Goal: Book appointment/travel/reservation

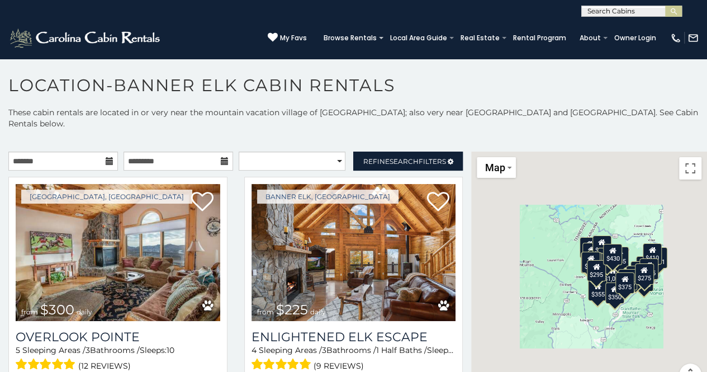
click at [108, 157] on icon at bounding box center [110, 161] width 8 height 8
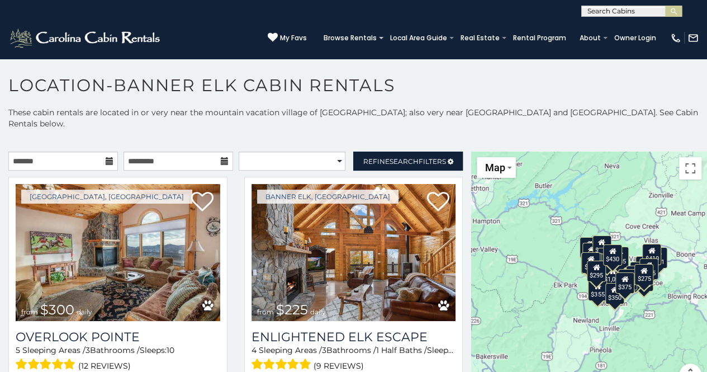
click at [108, 157] on icon at bounding box center [110, 161] width 8 height 8
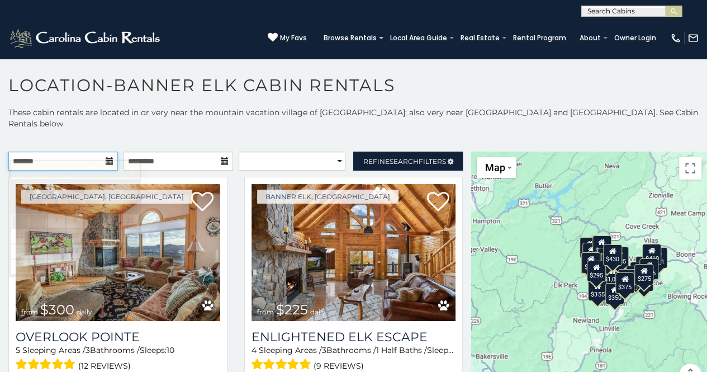
click at [73, 152] on input "text" at bounding box center [63, 161] width 110 height 19
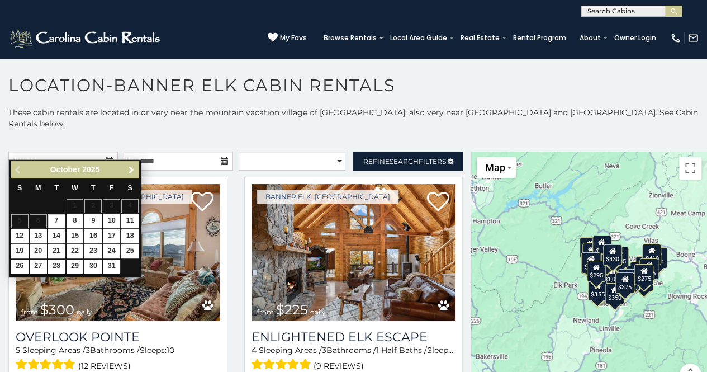
click at [132, 165] on span "Next" at bounding box center [131, 169] width 9 height 9
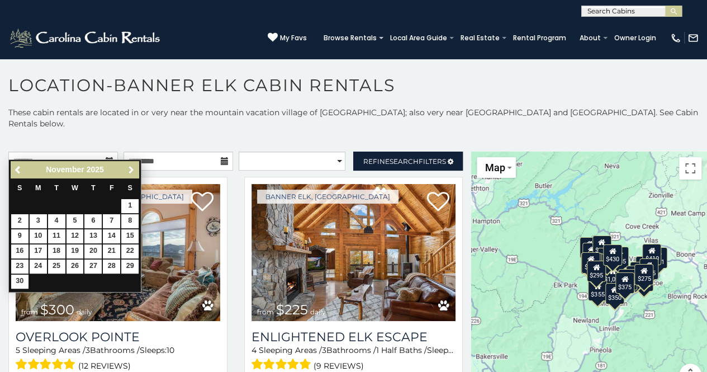
click at [132, 165] on span "Next" at bounding box center [131, 169] width 9 height 9
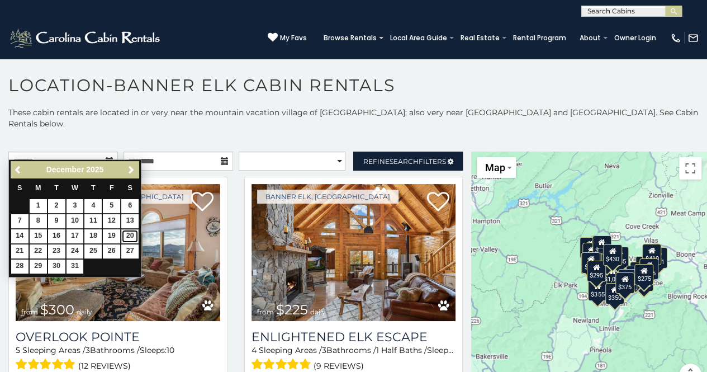
click at [131, 234] on link "20" at bounding box center [129, 236] width 17 height 14
type input "**********"
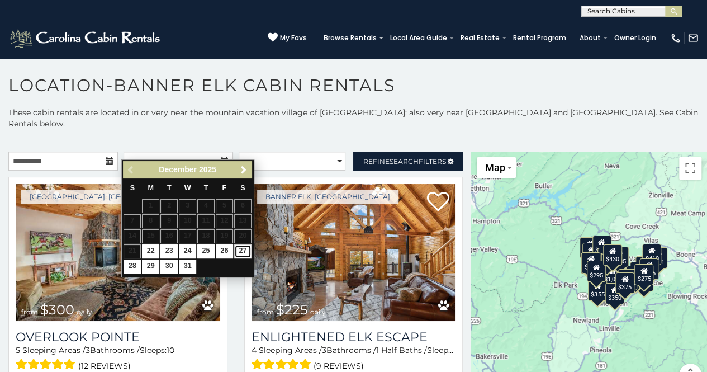
click at [248, 252] on link "27" at bounding box center [242, 251] width 17 height 14
type input "**********"
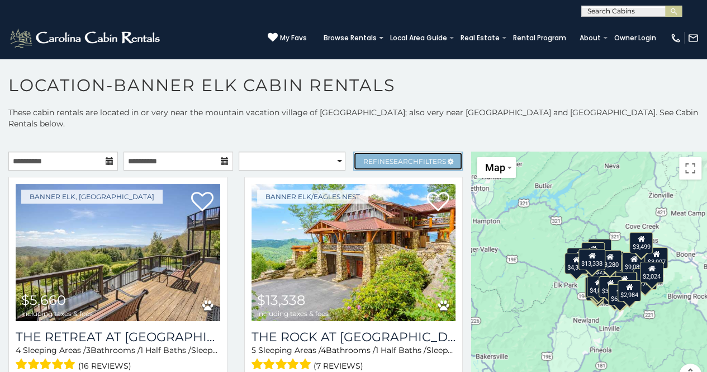
click at [373, 157] on span "Refine Search Filters" at bounding box center [404, 161] width 83 height 8
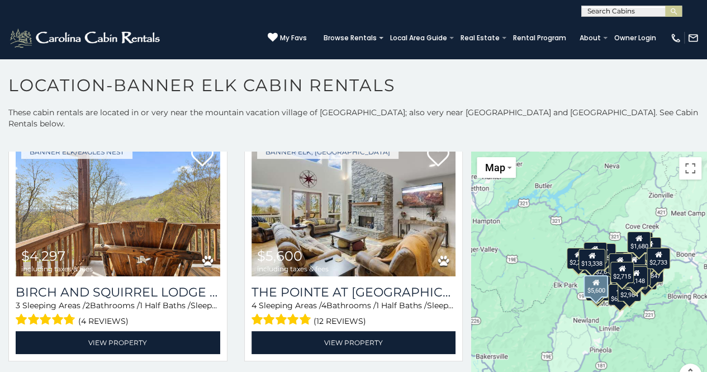
scroll to position [687, 0]
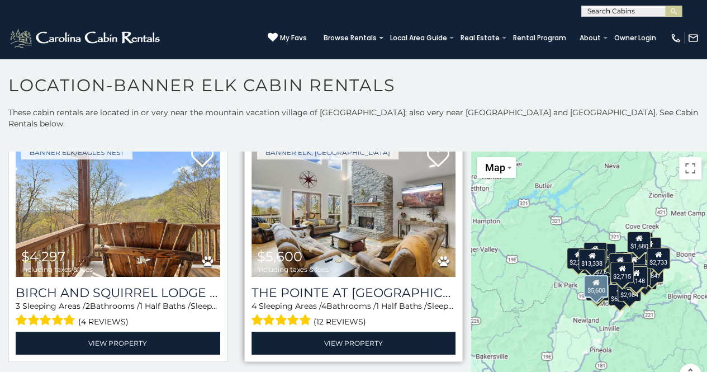
click at [314, 211] on img at bounding box center [354, 208] width 205 height 137
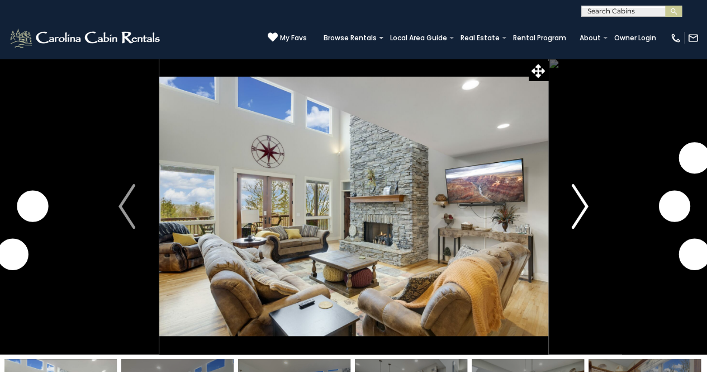
click at [572, 226] on img "Next" at bounding box center [580, 206] width 17 height 45
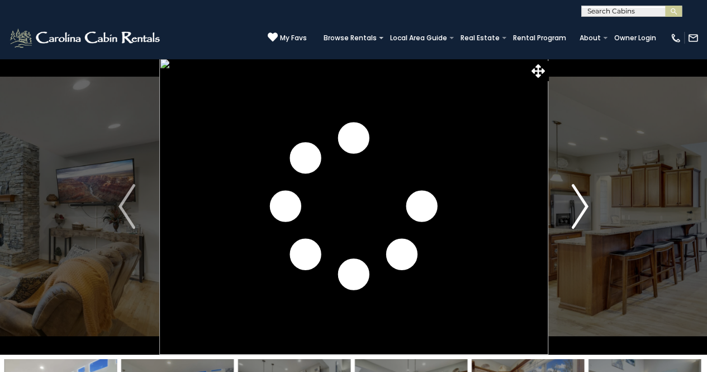
click at [572, 226] on img "Next" at bounding box center [580, 206] width 17 height 45
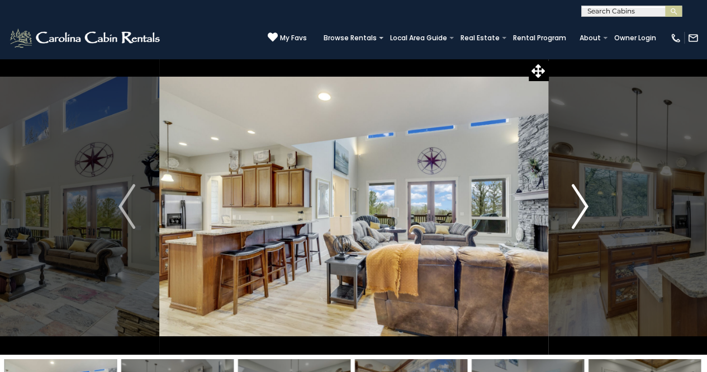
click at [572, 226] on img "Next" at bounding box center [580, 206] width 17 height 45
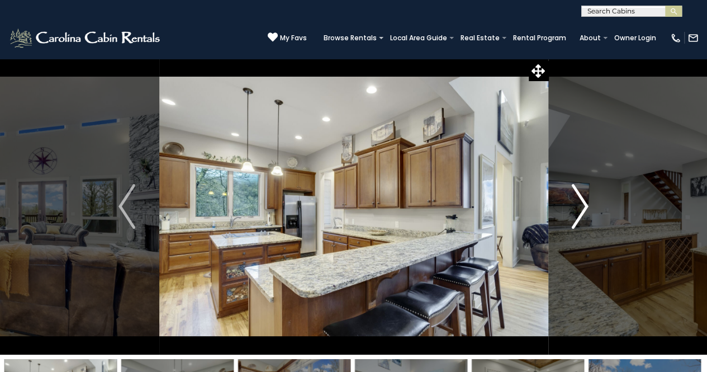
click at [572, 226] on img "Next" at bounding box center [580, 206] width 17 height 45
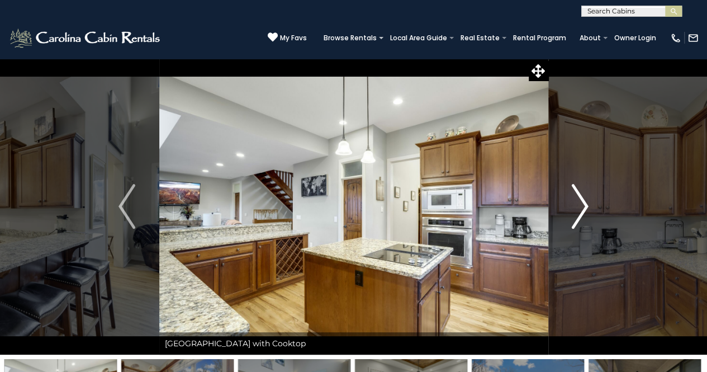
click at [572, 226] on img "Next" at bounding box center [580, 206] width 17 height 45
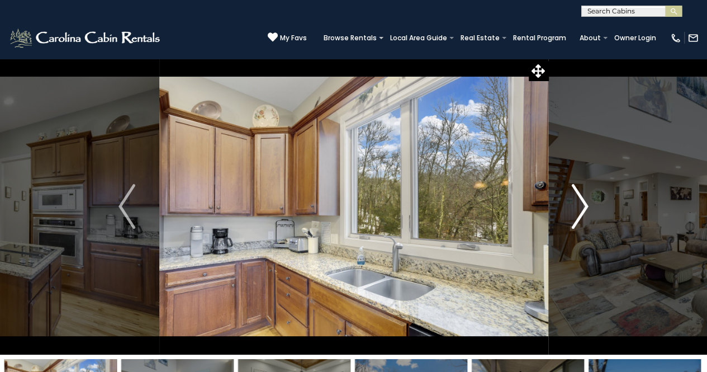
click at [572, 226] on img "Next" at bounding box center [580, 206] width 17 height 45
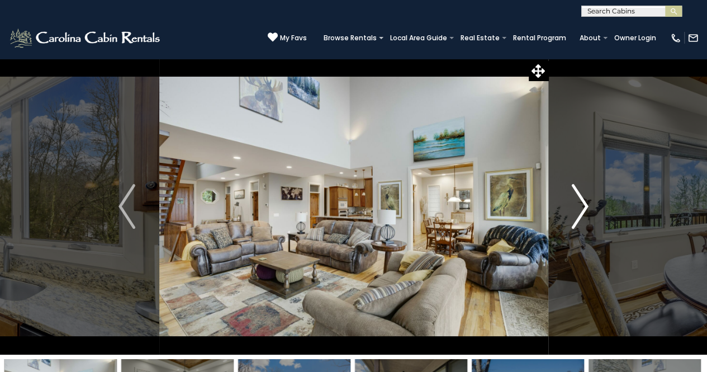
click at [572, 226] on img "Next" at bounding box center [580, 206] width 17 height 45
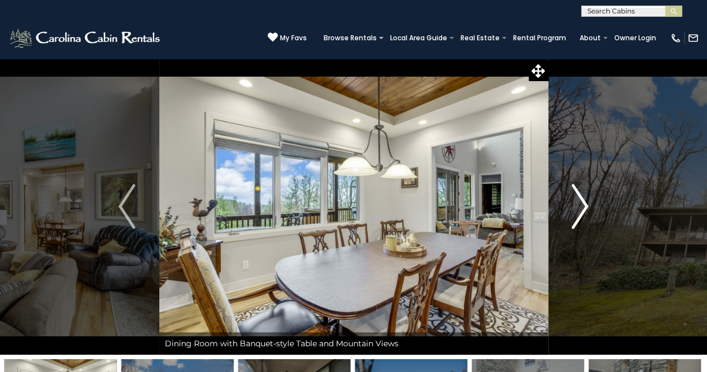
click at [572, 226] on img "Next" at bounding box center [580, 206] width 17 height 45
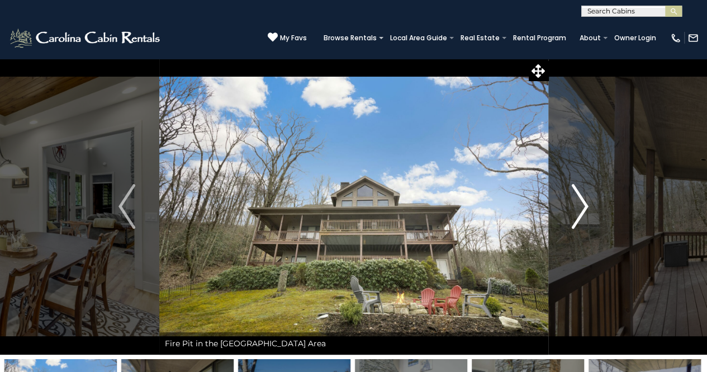
click at [572, 226] on img "Next" at bounding box center [580, 206] width 17 height 45
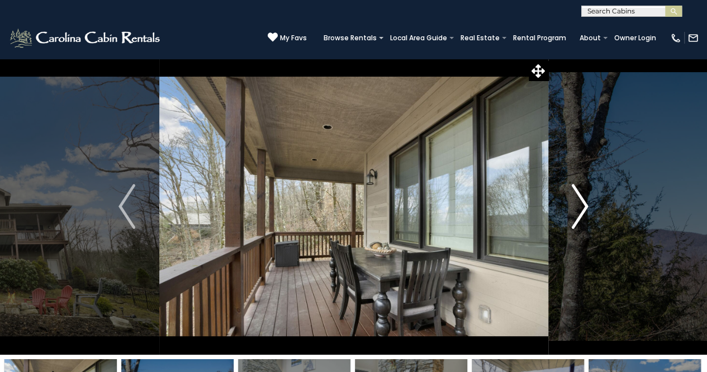
click at [572, 226] on img "Next" at bounding box center [580, 206] width 17 height 45
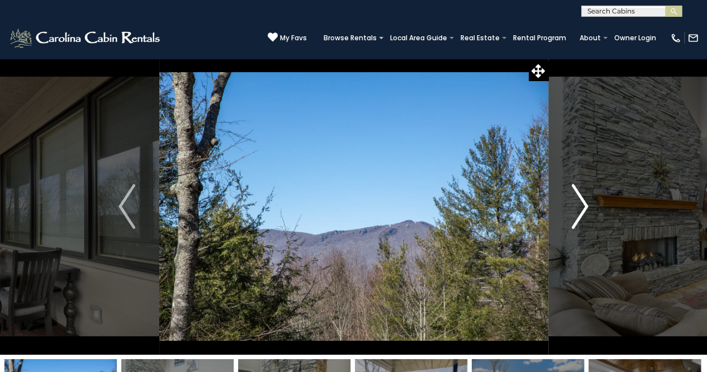
click at [572, 226] on img "Next" at bounding box center [580, 206] width 17 height 45
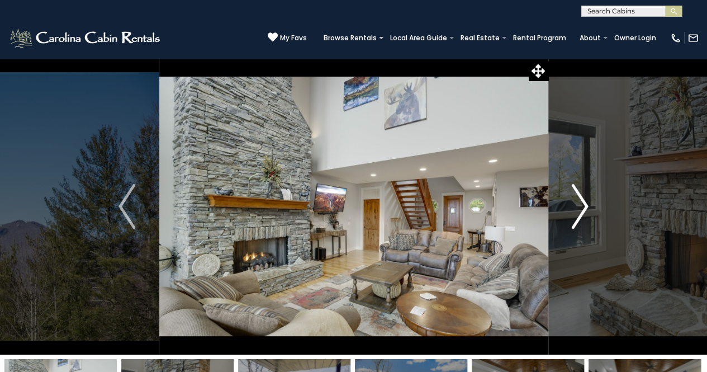
click at [572, 226] on img "Next" at bounding box center [580, 206] width 17 height 45
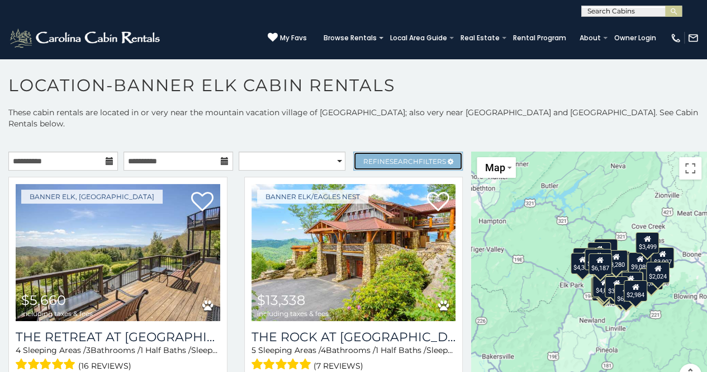
click at [356, 152] on link "Refine Search Filters" at bounding box center [408, 161] width 110 height 19
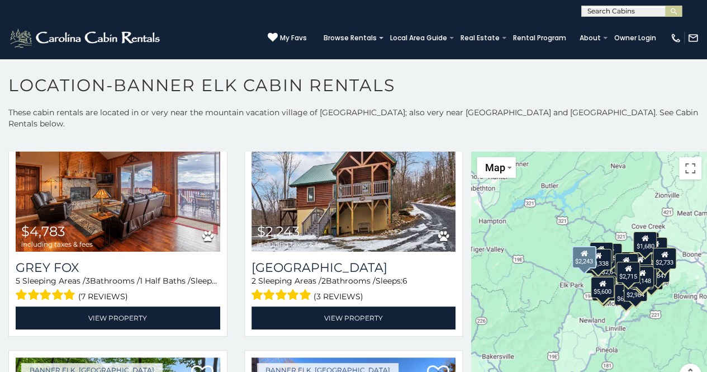
scroll to position [955, 0]
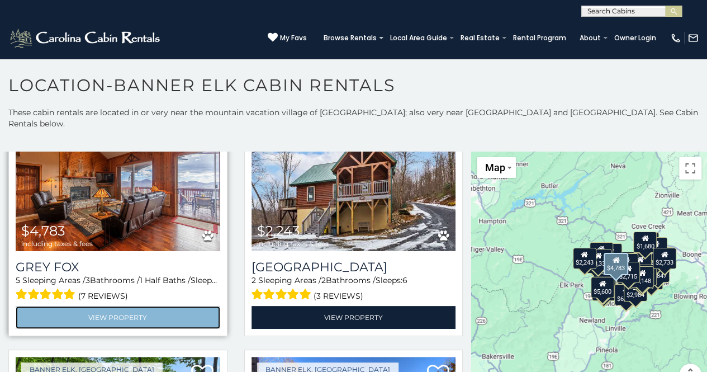
click at [106, 306] on link "View Property" at bounding box center [118, 317] width 205 height 23
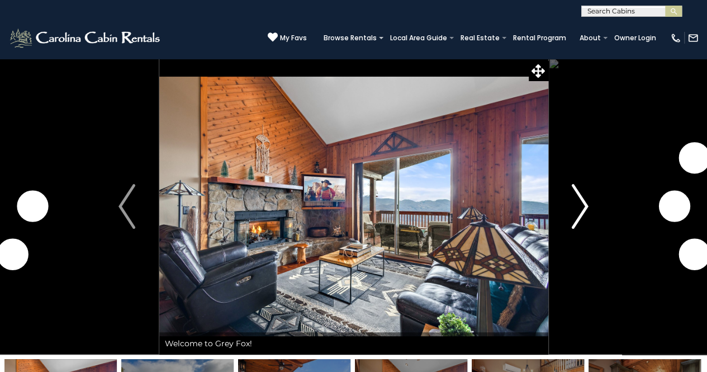
click at [576, 219] on img "Next" at bounding box center [580, 206] width 17 height 45
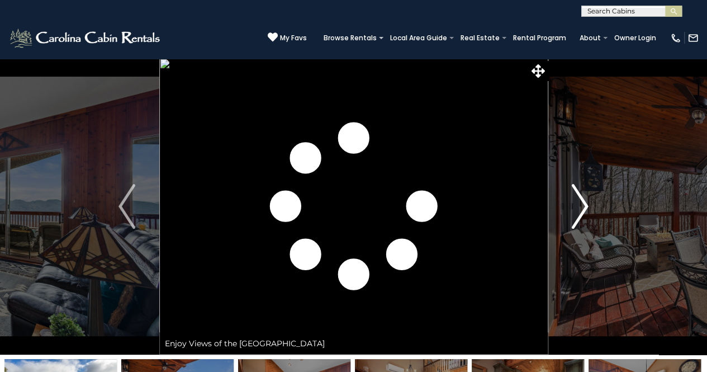
click at [576, 219] on img "Next" at bounding box center [580, 206] width 17 height 45
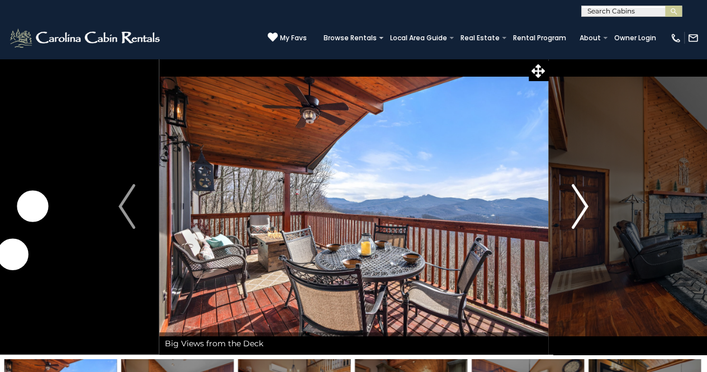
click at [576, 219] on img "Next" at bounding box center [580, 206] width 17 height 45
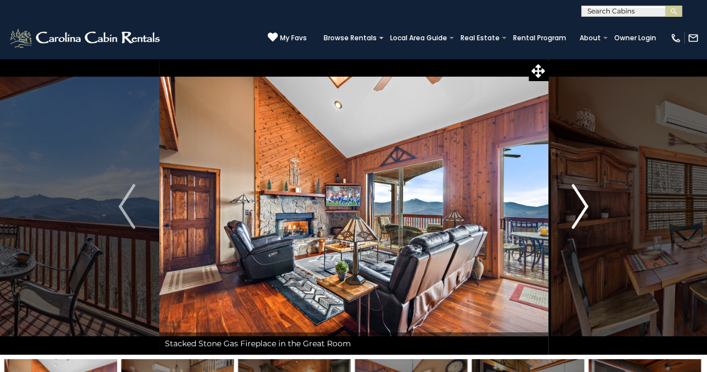
click at [576, 219] on img "Next" at bounding box center [580, 206] width 17 height 45
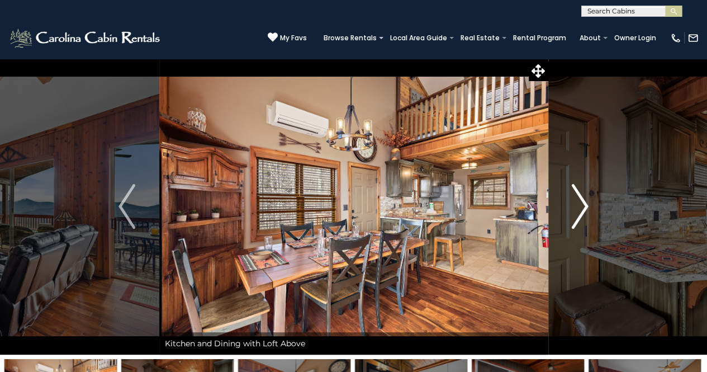
click at [576, 219] on img "Next" at bounding box center [580, 206] width 17 height 45
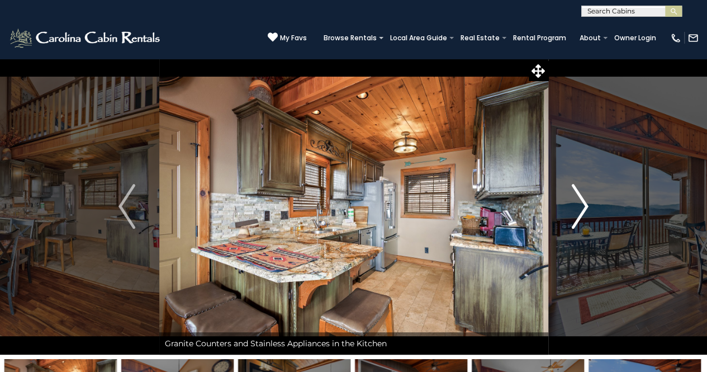
click at [576, 219] on img "Next" at bounding box center [580, 206] width 17 height 45
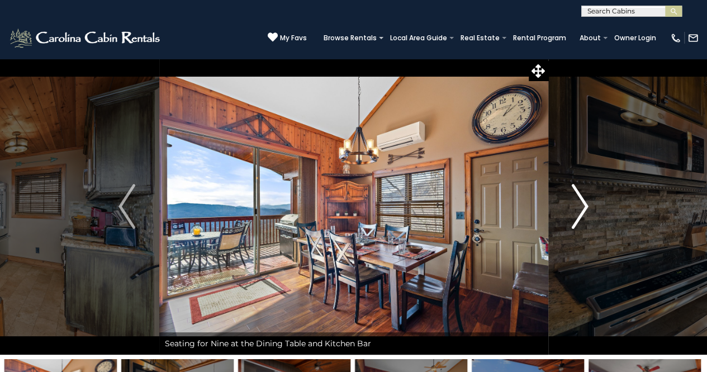
click at [576, 219] on img "Next" at bounding box center [580, 206] width 17 height 45
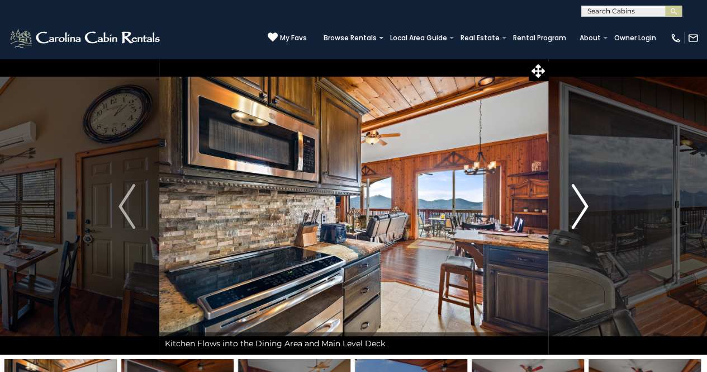
click at [576, 219] on img "Next" at bounding box center [580, 206] width 17 height 45
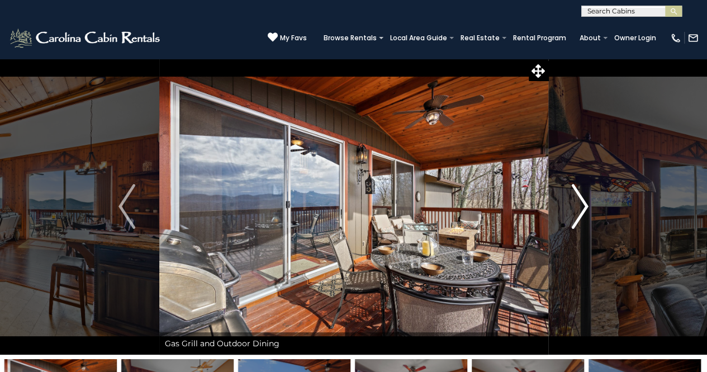
click at [576, 219] on img "Next" at bounding box center [580, 206] width 17 height 45
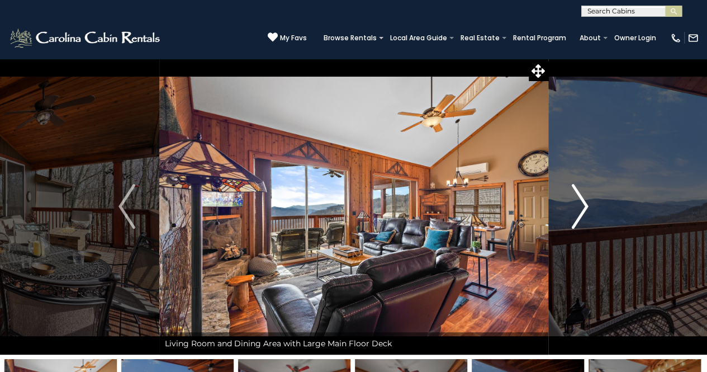
click at [576, 219] on img "Next" at bounding box center [580, 206] width 17 height 45
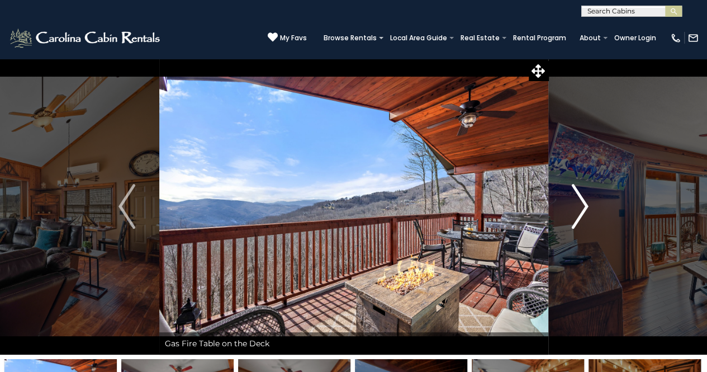
click at [576, 219] on img "Next" at bounding box center [580, 206] width 17 height 45
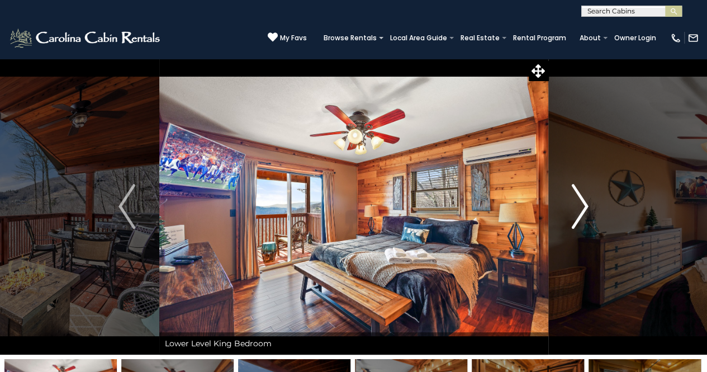
click at [576, 219] on img "Next" at bounding box center [580, 206] width 17 height 45
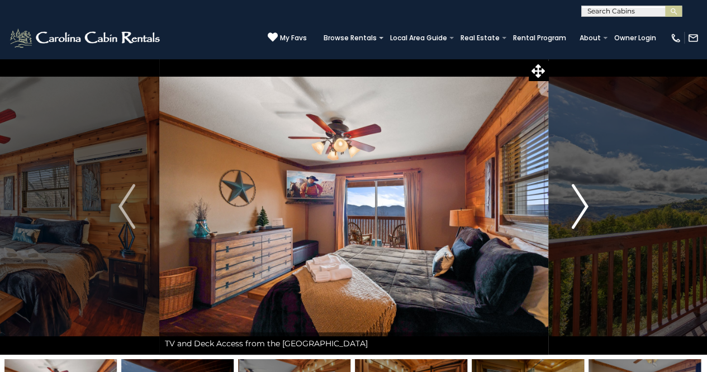
click at [576, 219] on img "Next" at bounding box center [580, 206] width 17 height 45
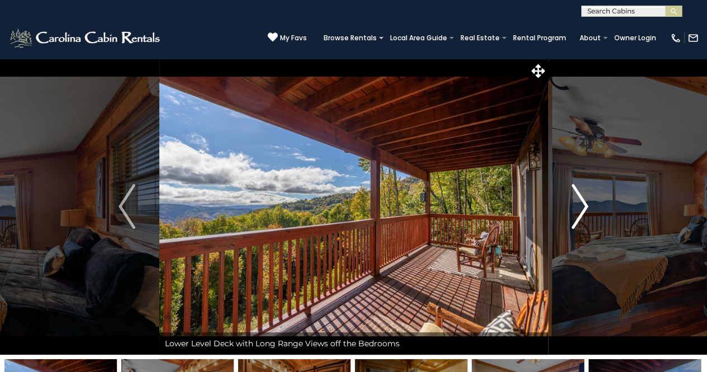
click at [576, 219] on img "Next" at bounding box center [580, 206] width 17 height 45
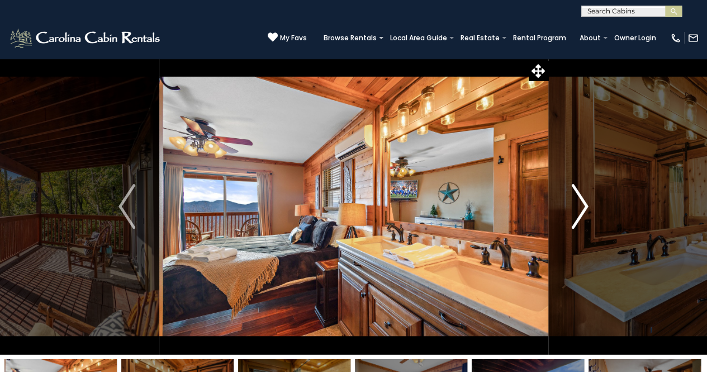
click at [576, 219] on img "Next" at bounding box center [580, 206] width 17 height 45
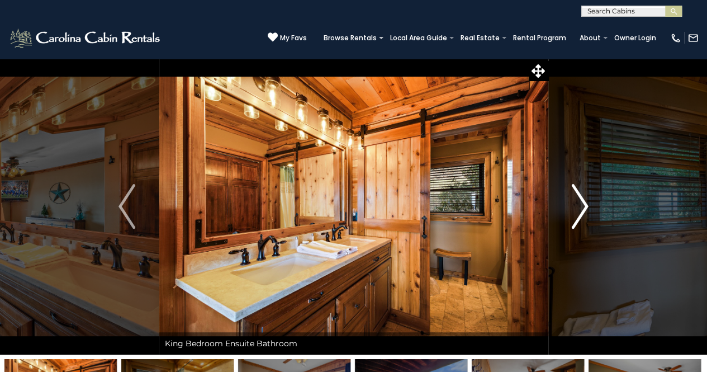
click at [576, 219] on img "Next" at bounding box center [580, 206] width 17 height 45
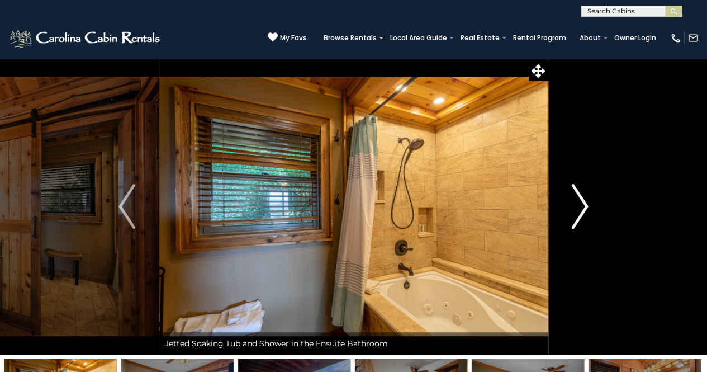
click at [576, 219] on img "Next" at bounding box center [580, 206] width 17 height 45
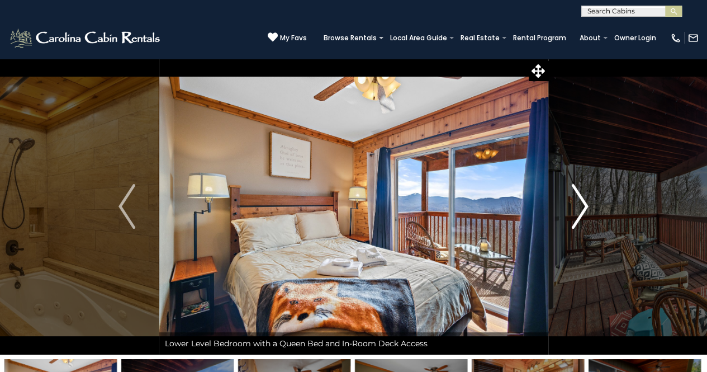
click at [576, 219] on img "Next" at bounding box center [580, 206] width 17 height 45
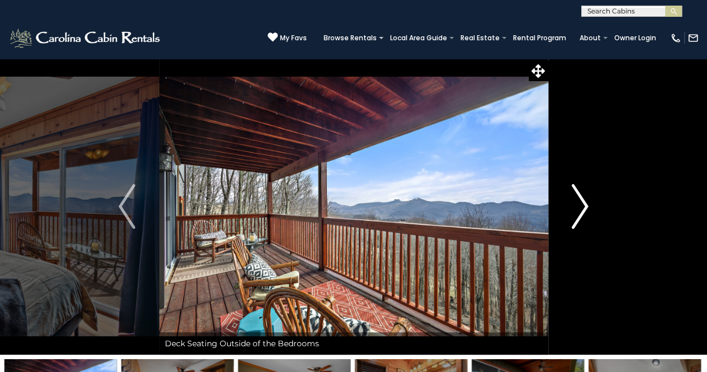
click at [576, 219] on img "Next" at bounding box center [580, 206] width 17 height 45
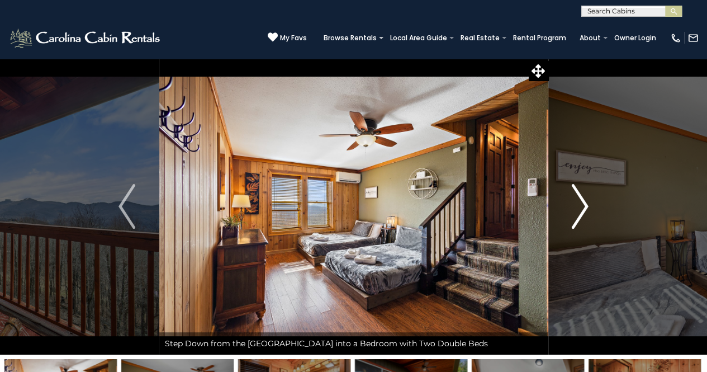
click at [576, 219] on img "Next" at bounding box center [580, 206] width 17 height 45
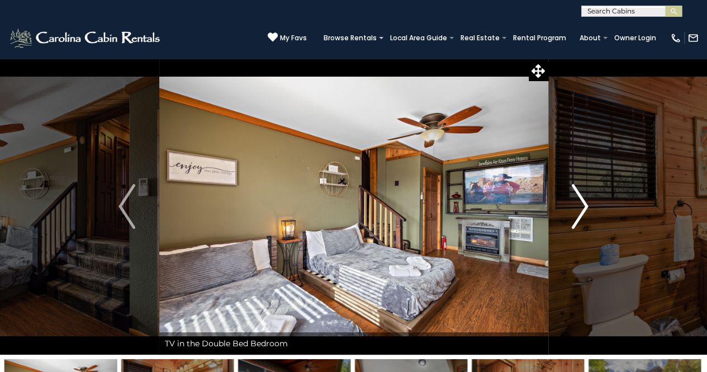
click at [576, 219] on img "Next" at bounding box center [580, 206] width 17 height 45
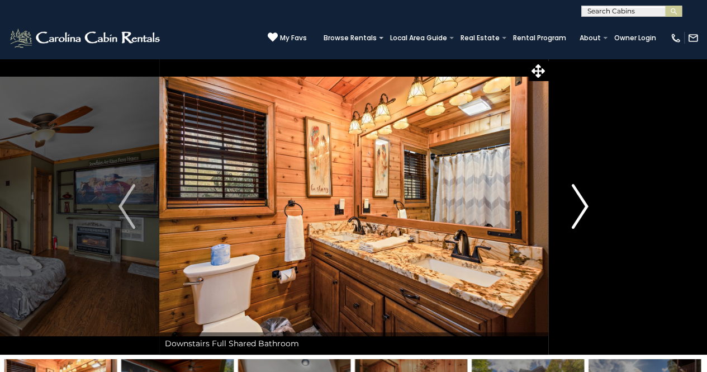
click at [576, 219] on img "Next" at bounding box center [580, 206] width 17 height 45
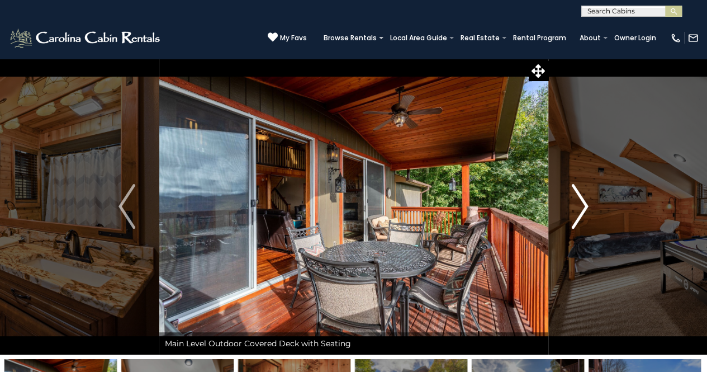
click at [576, 219] on img "Next" at bounding box center [580, 206] width 17 height 45
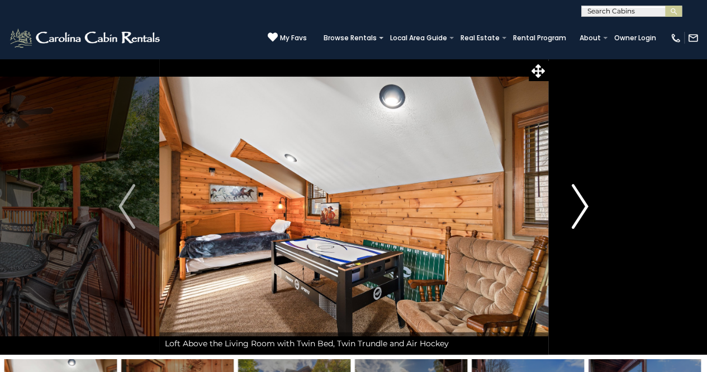
click at [576, 219] on img "Next" at bounding box center [580, 206] width 17 height 45
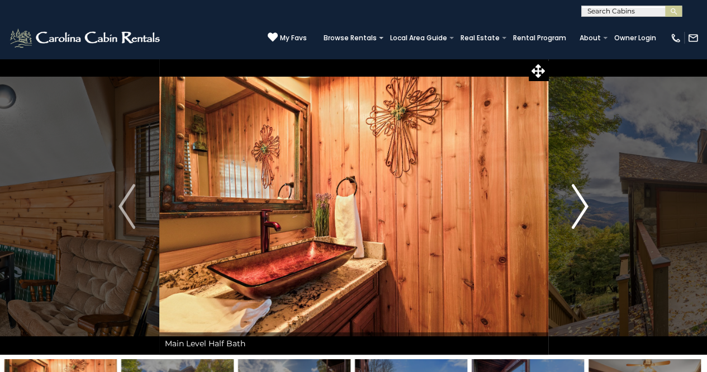
click at [576, 219] on img "Next" at bounding box center [580, 206] width 17 height 45
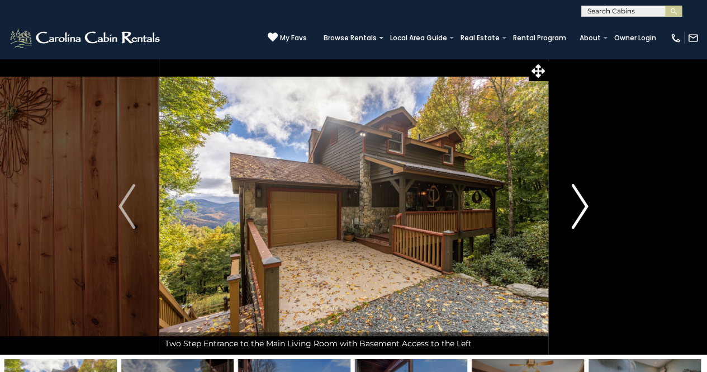
click at [576, 219] on img "Next" at bounding box center [580, 206] width 17 height 45
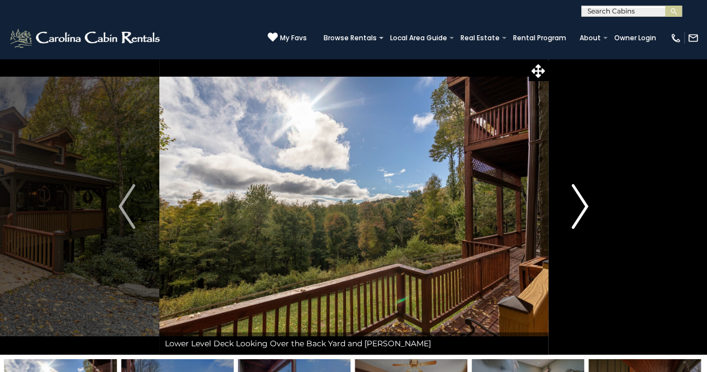
click at [576, 219] on img "Next" at bounding box center [580, 206] width 17 height 45
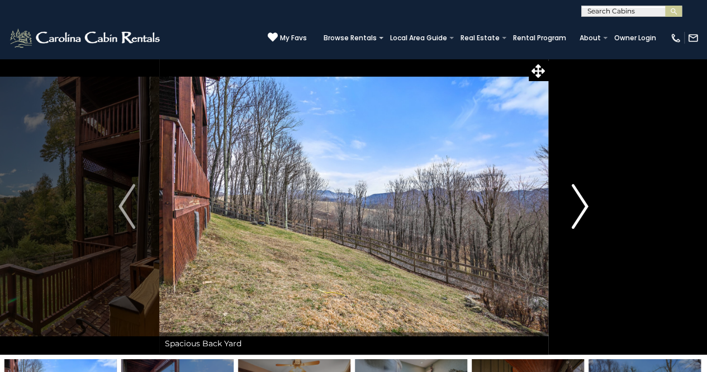
click at [576, 219] on img "Next" at bounding box center [580, 206] width 17 height 45
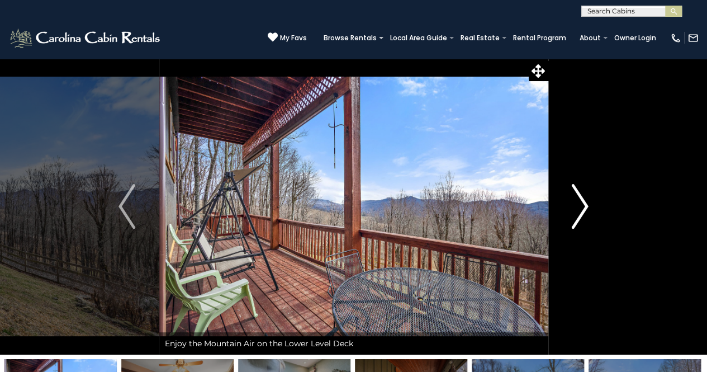
click at [576, 219] on img "Next" at bounding box center [580, 206] width 17 height 45
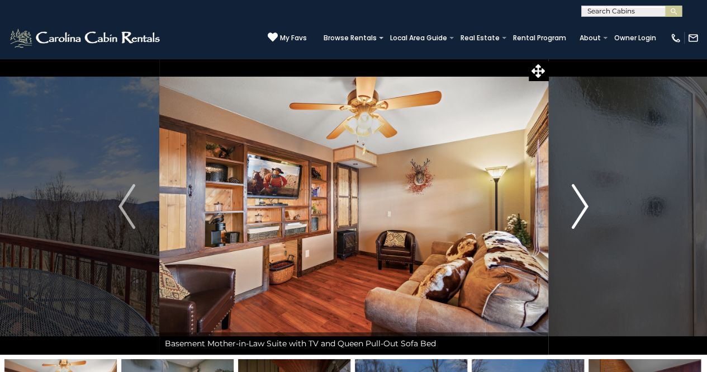
click at [576, 219] on img "Next" at bounding box center [580, 206] width 17 height 45
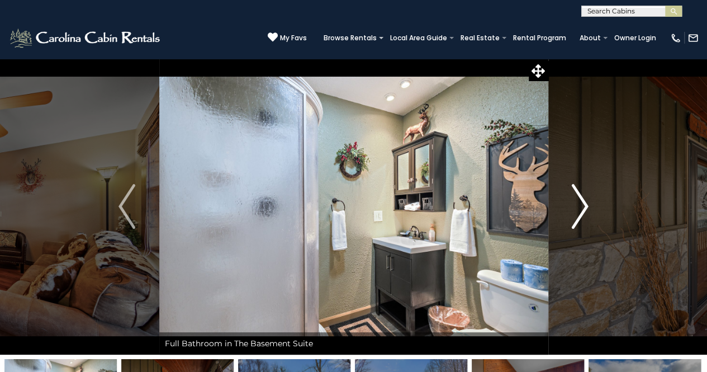
click at [576, 219] on img "Next" at bounding box center [580, 206] width 17 height 45
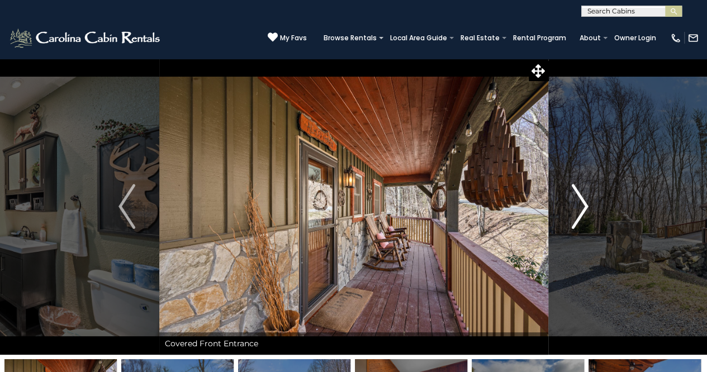
click at [576, 219] on img "Next" at bounding box center [580, 206] width 17 height 45
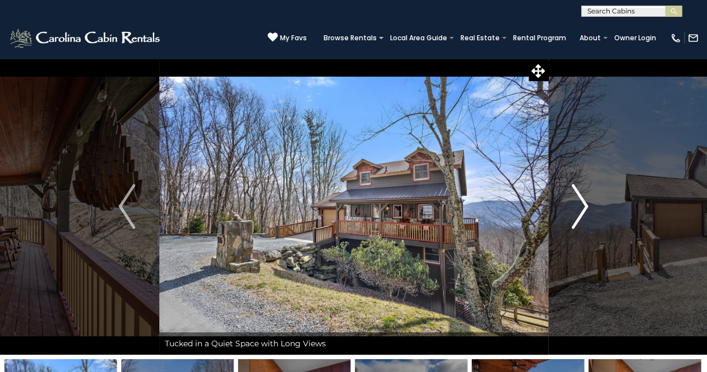
click at [576, 219] on img "Next" at bounding box center [580, 206] width 17 height 45
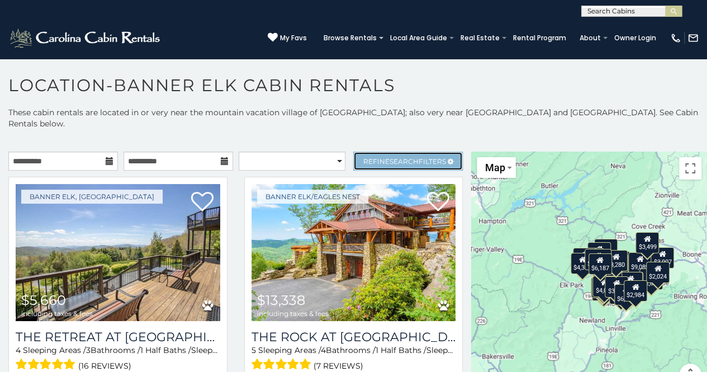
click at [365, 153] on link "Refine Search Filters" at bounding box center [408, 161] width 110 height 19
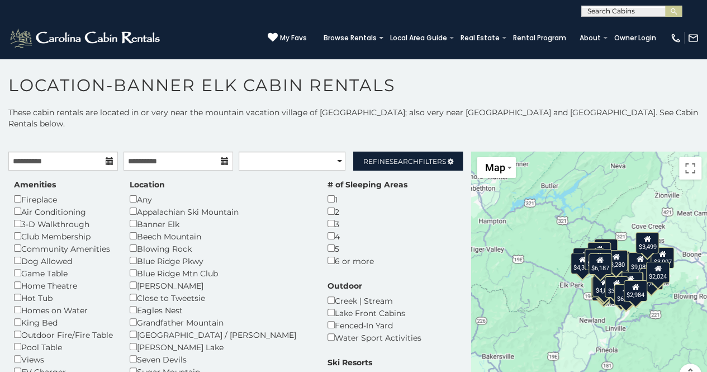
click at [13, 252] on div "Amenities Fireplace Air Conditioning 3-D Walkthrough Club Membership Community …" at bounding box center [64, 290] width 116 height 223
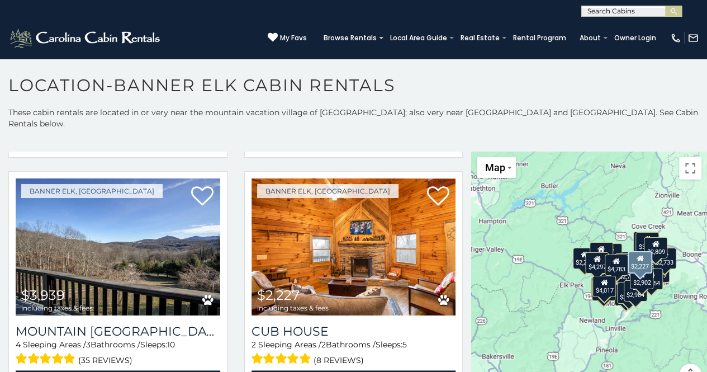
scroll to position [2833, 0]
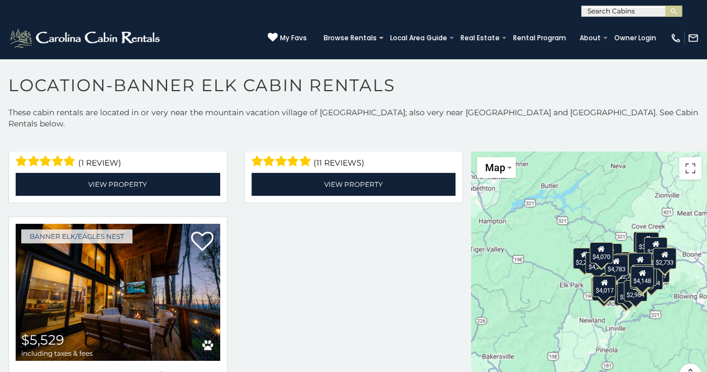
scroll to position [4017, 0]
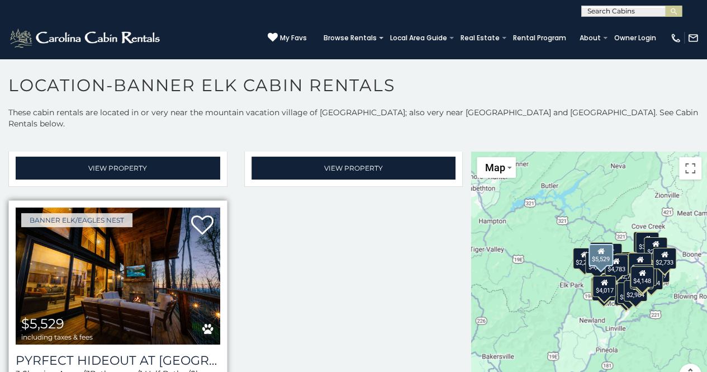
click at [120, 237] on img at bounding box center [118, 275] width 205 height 137
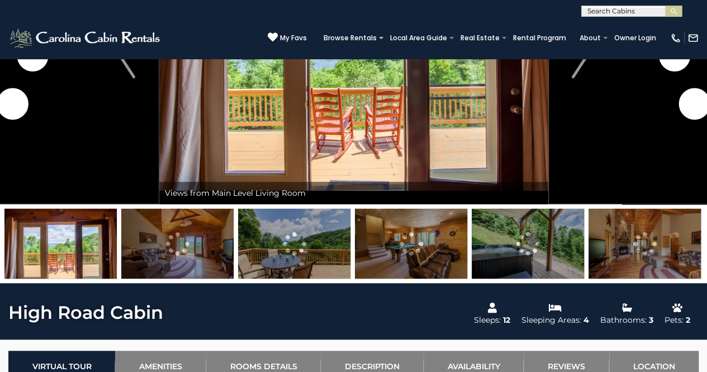
scroll to position [151, 0]
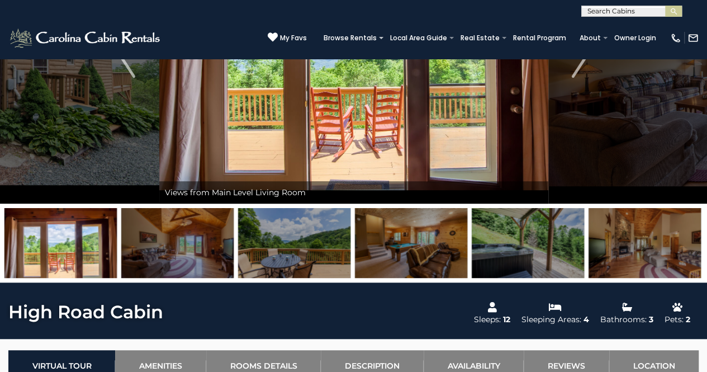
click at [618, 238] on img at bounding box center [645, 243] width 112 height 70
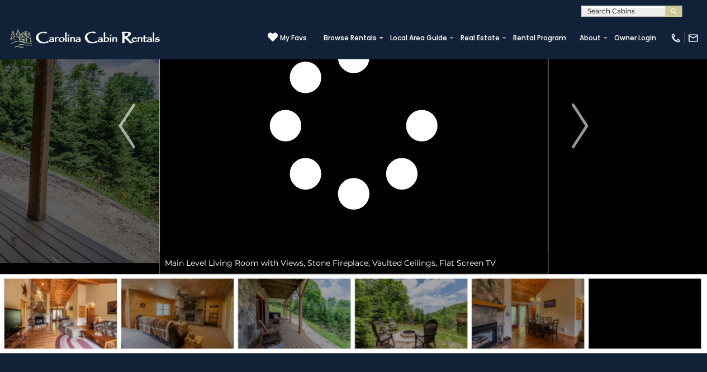
scroll to position [54, 0]
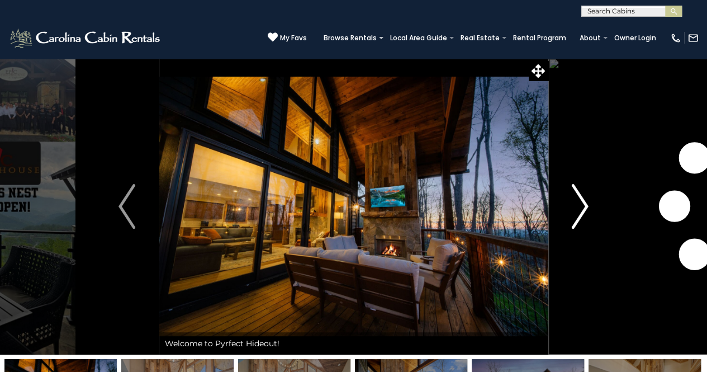
click at [575, 217] on img "Next" at bounding box center [580, 206] width 17 height 45
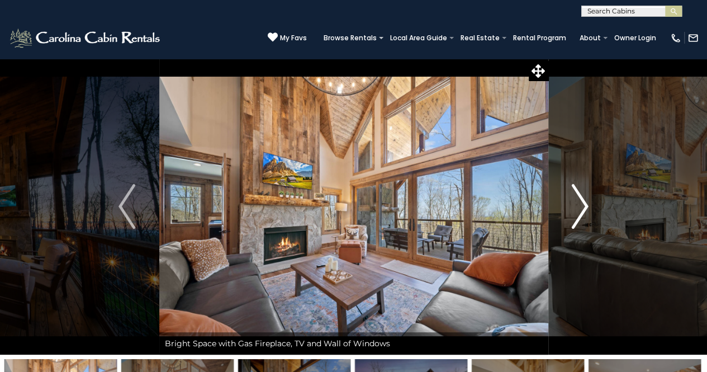
click at [575, 217] on img "Next" at bounding box center [580, 206] width 17 height 45
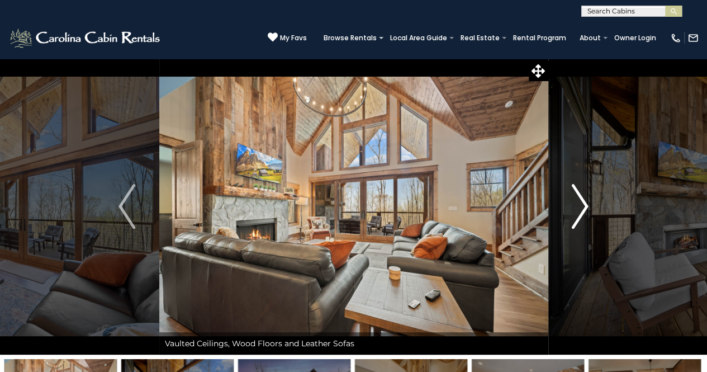
click at [575, 217] on img "Next" at bounding box center [580, 206] width 17 height 45
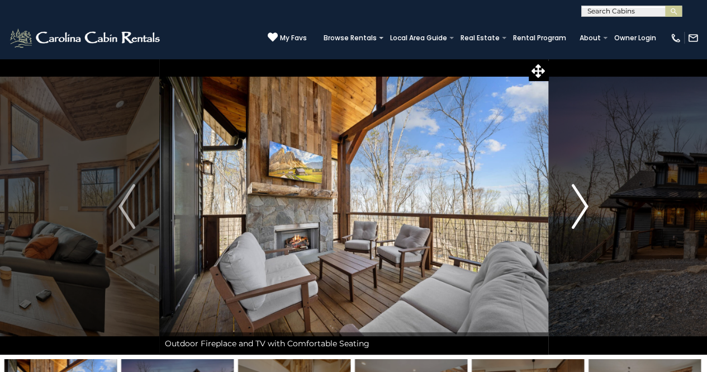
click at [575, 217] on img "Next" at bounding box center [580, 206] width 17 height 45
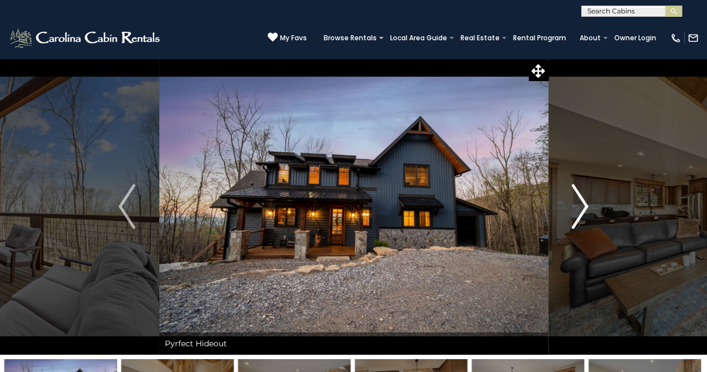
click at [575, 217] on img "Next" at bounding box center [580, 206] width 17 height 45
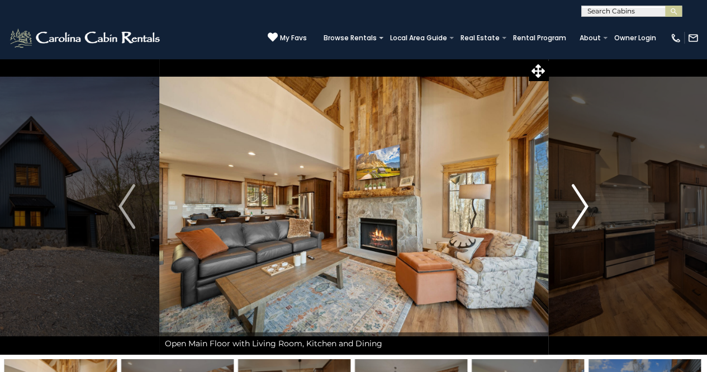
click at [575, 217] on img "Next" at bounding box center [580, 206] width 17 height 45
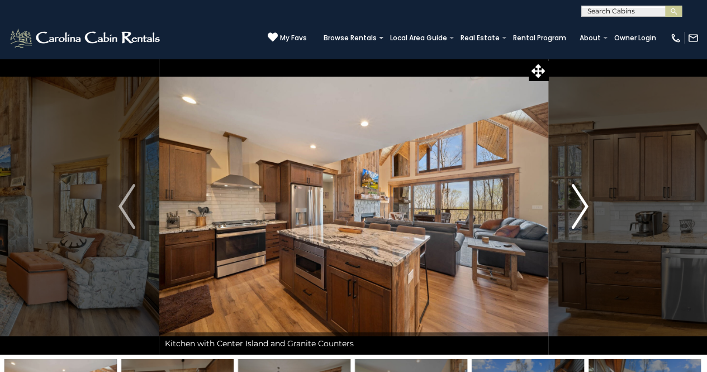
click at [575, 217] on img "Next" at bounding box center [580, 206] width 17 height 45
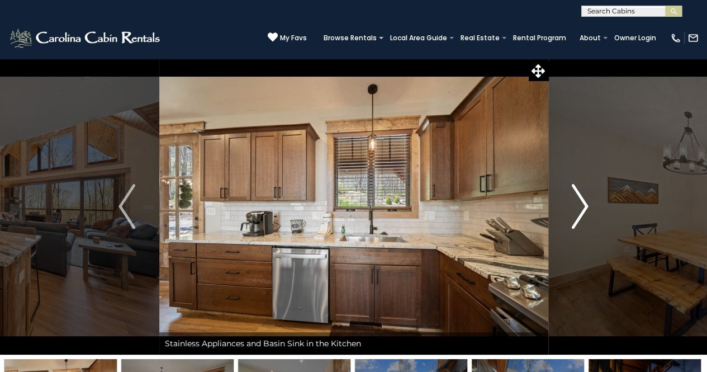
click at [575, 217] on img "Next" at bounding box center [580, 206] width 17 height 45
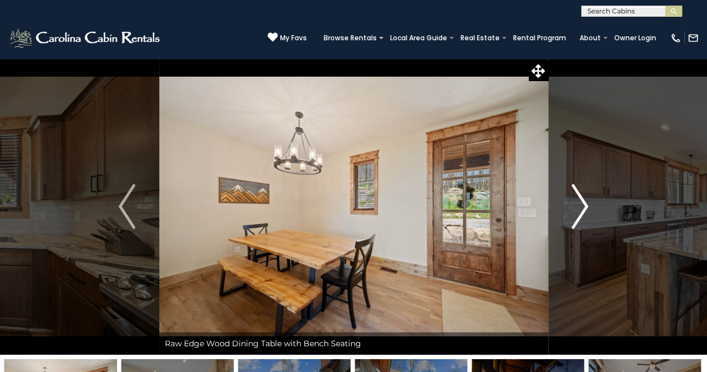
click at [575, 217] on img "Next" at bounding box center [580, 206] width 17 height 45
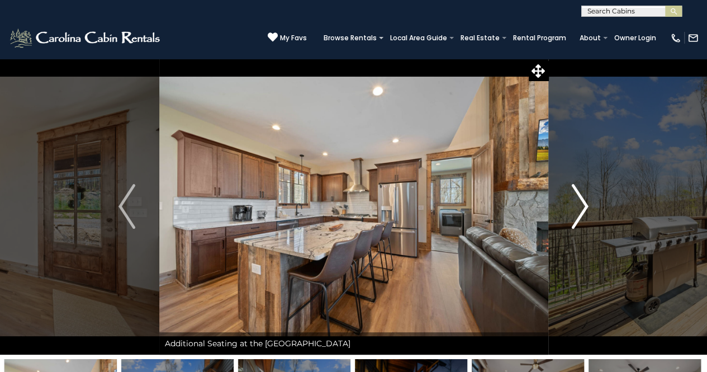
click at [575, 217] on img "Next" at bounding box center [580, 206] width 17 height 45
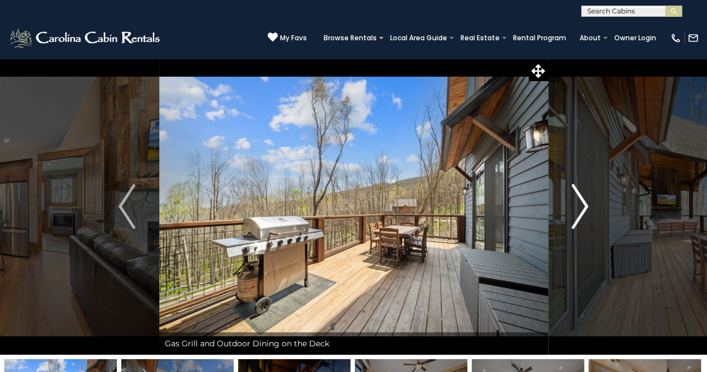
click at [575, 217] on img "Next" at bounding box center [580, 206] width 17 height 45
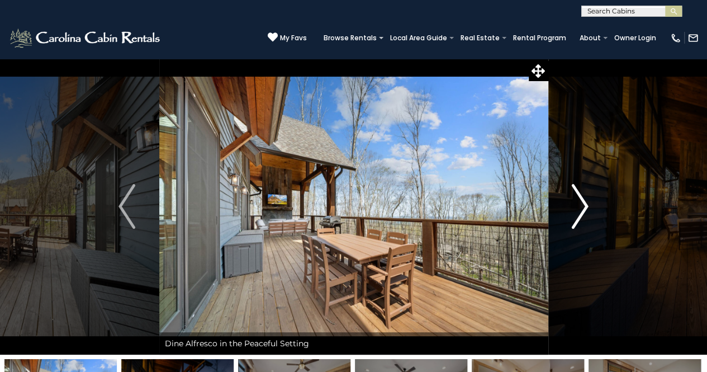
click at [575, 217] on img "Next" at bounding box center [580, 206] width 17 height 45
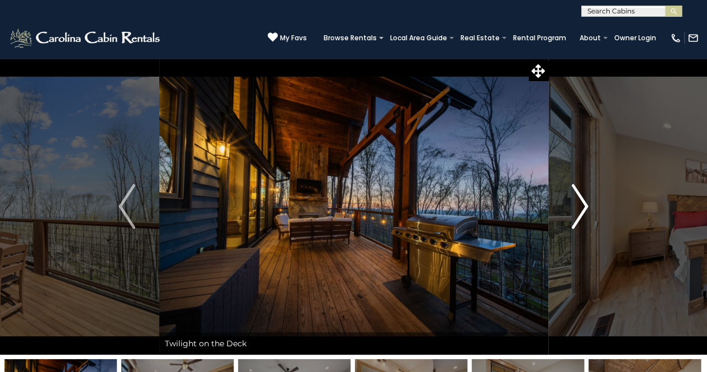
click at [575, 217] on img "Next" at bounding box center [580, 206] width 17 height 45
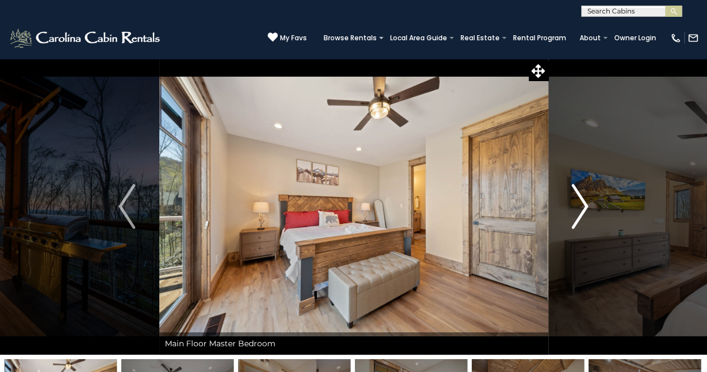
click at [575, 217] on img "Next" at bounding box center [580, 206] width 17 height 45
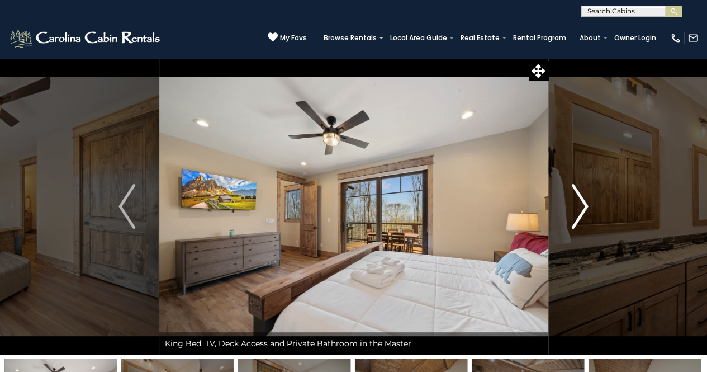
click at [575, 217] on img "Next" at bounding box center [580, 206] width 17 height 45
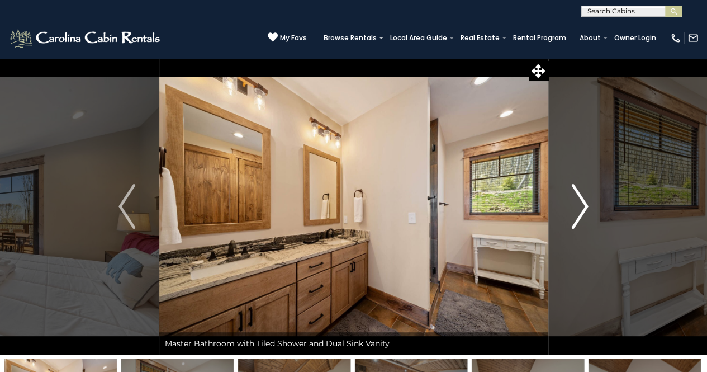
click at [575, 217] on img "Next" at bounding box center [580, 206] width 17 height 45
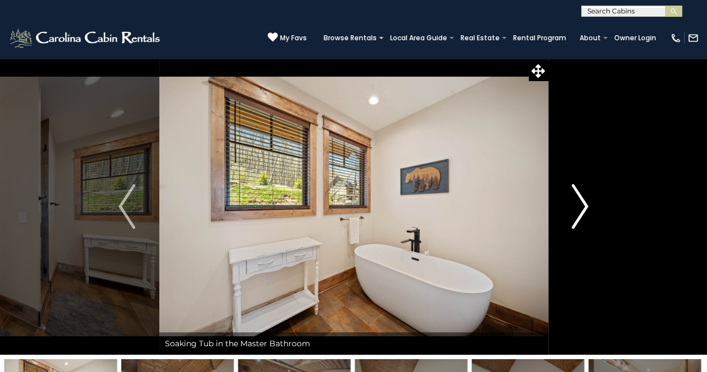
click at [575, 217] on img "Next" at bounding box center [580, 206] width 17 height 45
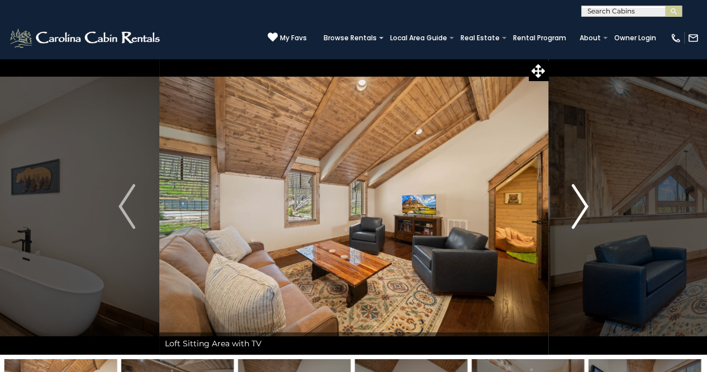
click at [575, 217] on img "Next" at bounding box center [580, 206] width 17 height 45
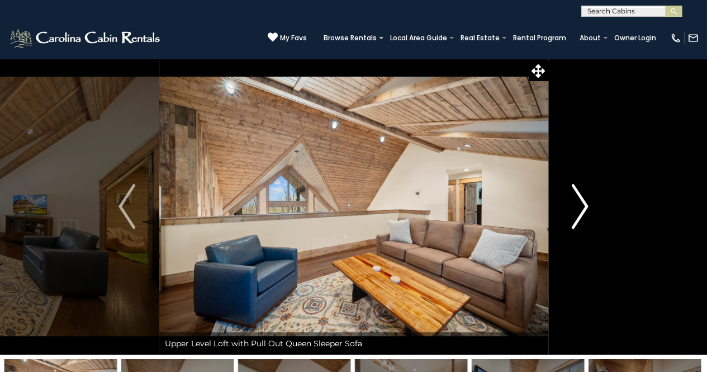
click at [575, 217] on img "Next" at bounding box center [580, 206] width 17 height 45
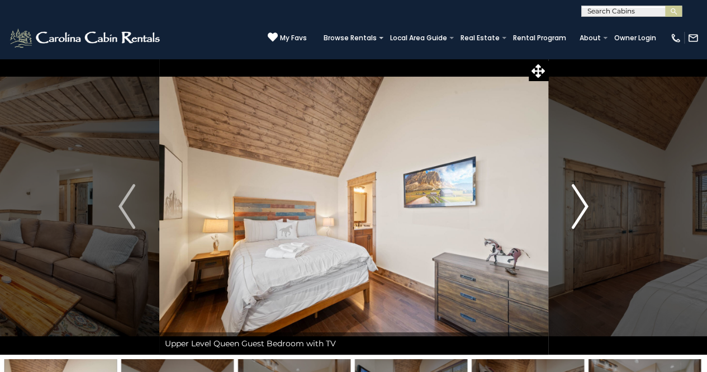
click at [575, 217] on img "Next" at bounding box center [580, 206] width 17 height 45
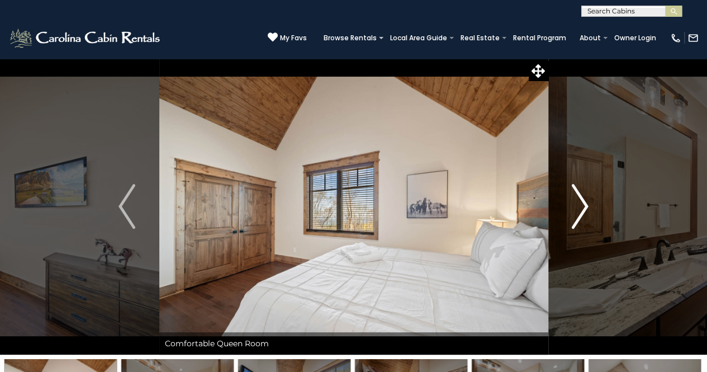
click at [575, 217] on img "Next" at bounding box center [580, 206] width 17 height 45
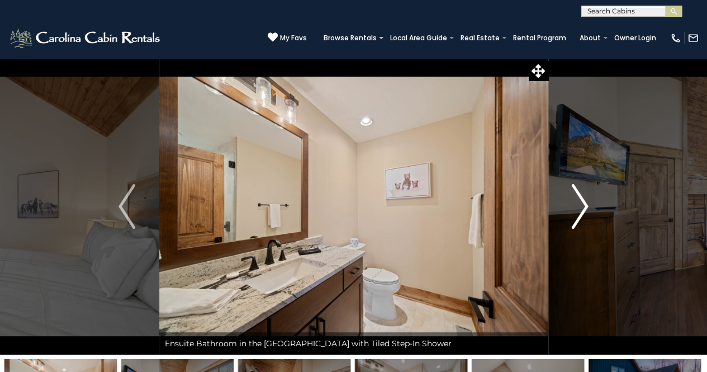
click at [575, 217] on img "Next" at bounding box center [580, 206] width 17 height 45
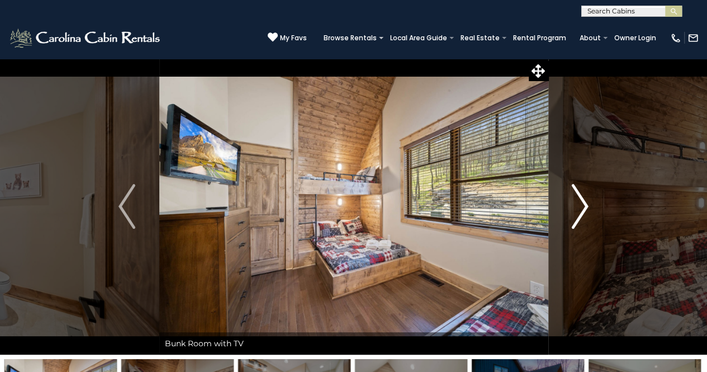
click at [575, 217] on img "Next" at bounding box center [580, 206] width 17 height 45
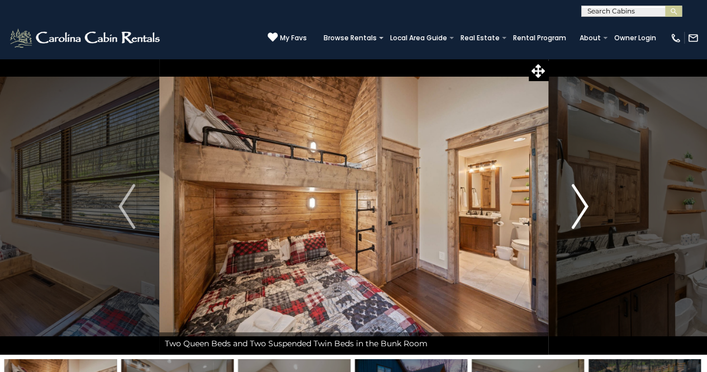
click at [575, 217] on img "Next" at bounding box center [580, 206] width 17 height 45
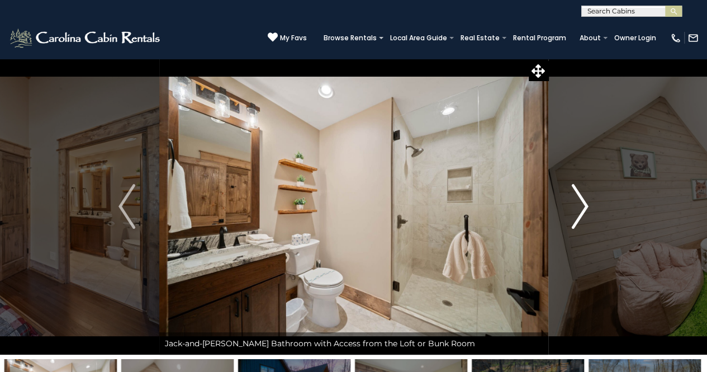
click at [575, 217] on img "Next" at bounding box center [580, 206] width 17 height 45
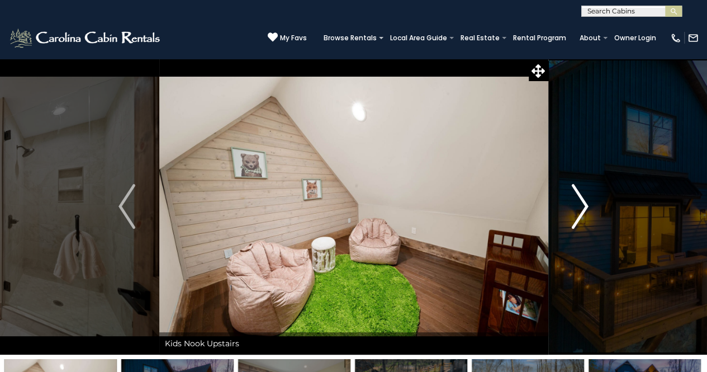
click at [575, 217] on img "Next" at bounding box center [580, 206] width 17 height 45
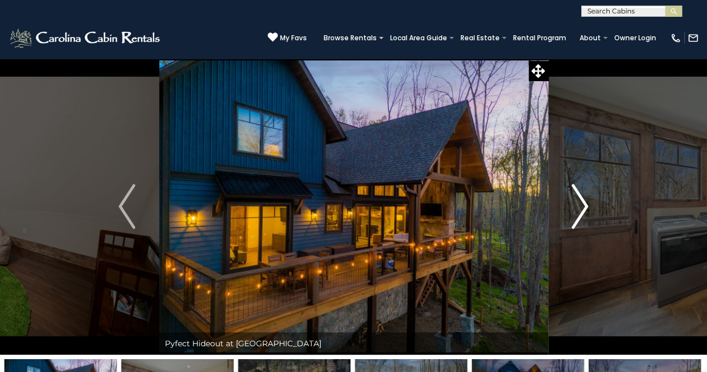
click at [575, 217] on img "Next" at bounding box center [580, 206] width 17 height 45
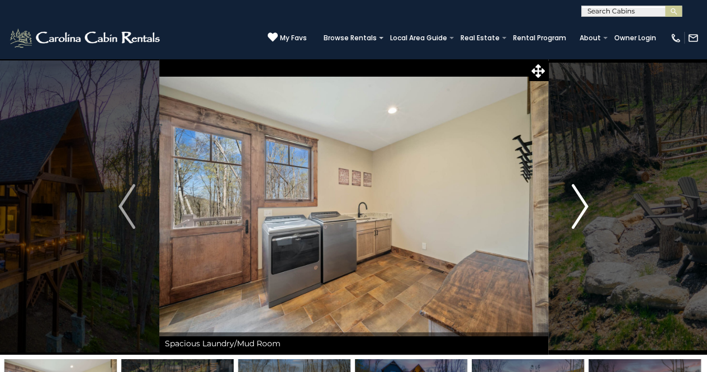
click at [575, 217] on img "Next" at bounding box center [580, 206] width 17 height 45
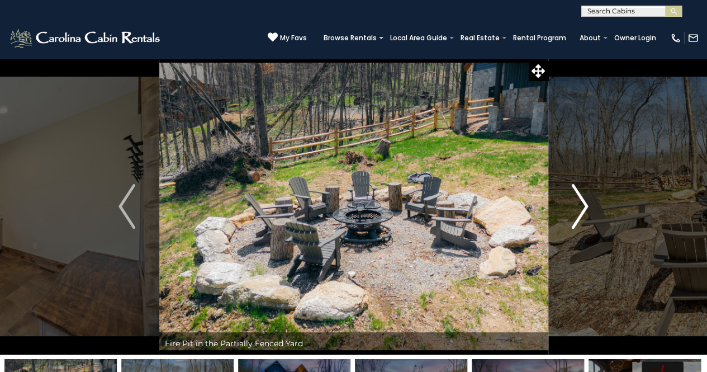
click at [575, 217] on img "Next" at bounding box center [580, 206] width 17 height 45
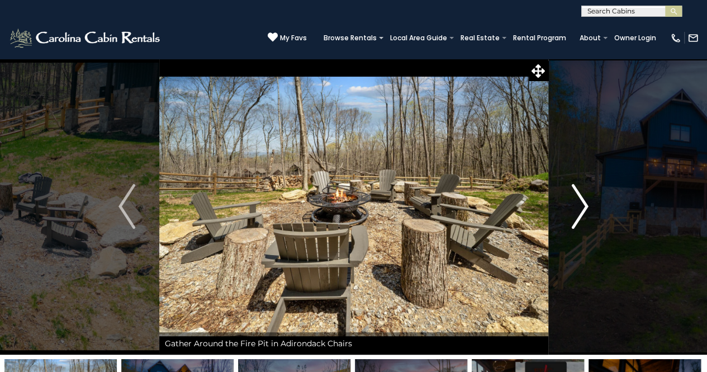
click at [575, 217] on img "Next" at bounding box center [580, 206] width 17 height 45
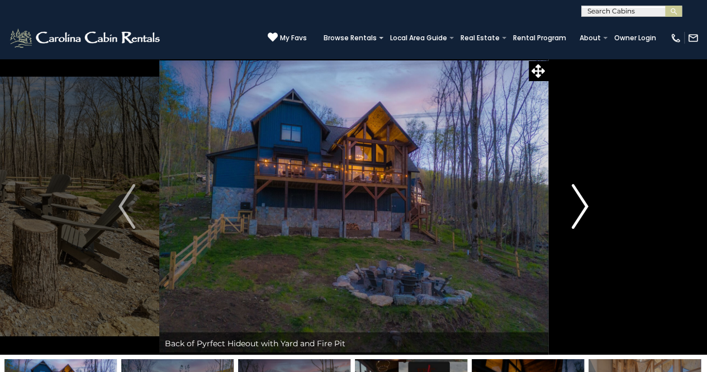
click at [575, 217] on img "Next" at bounding box center [580, 206] width 17 height 45
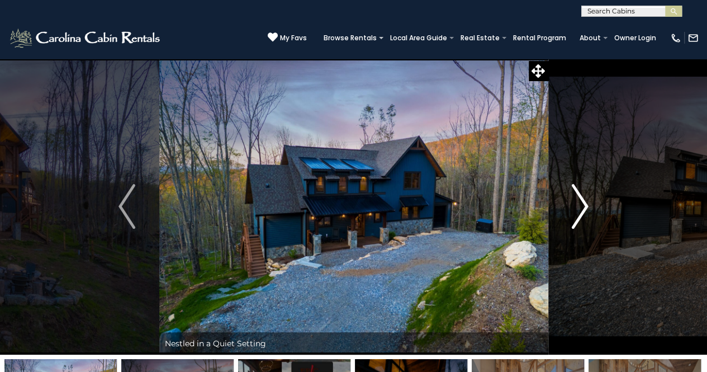
click at [575, 217] on img "Next" at bounding box center [580, 206] width 17 height 45
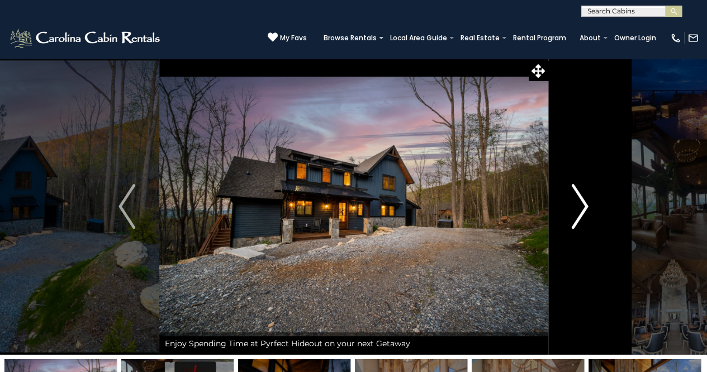
click at [575, 217] on img "Next" at bounding box center [580, 206] width 17 height 45
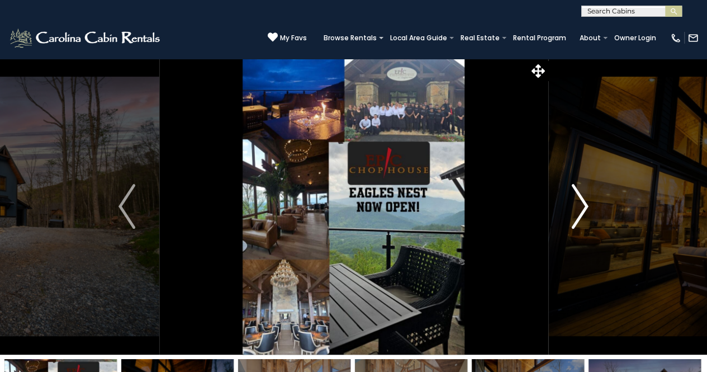
click at [575, 217] on img "Next" at bounding box center [580, 206] width 17 height 45
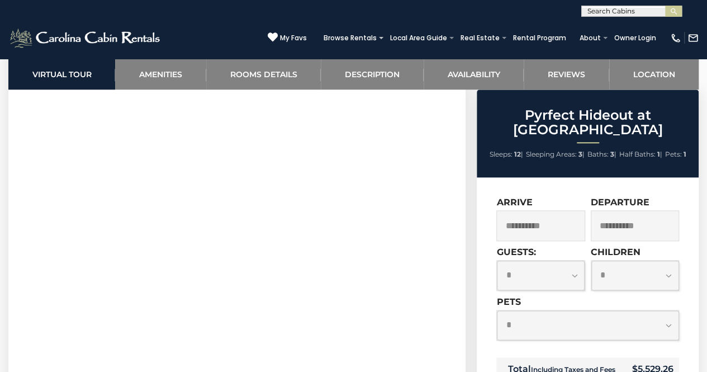
scroll to position [515, 0]
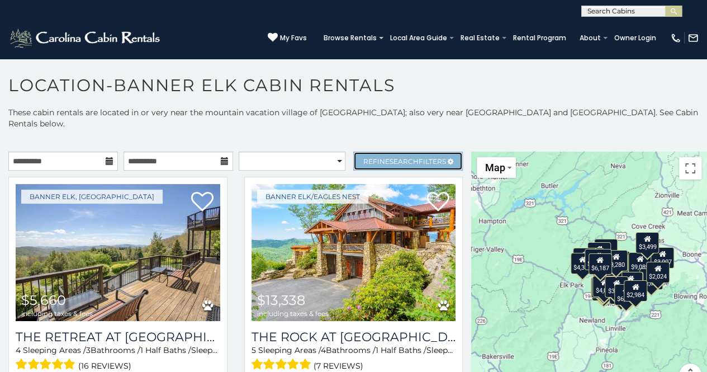
click at [390, 157] on span "Search" at bounding box center [404, 161] width 29 height 8
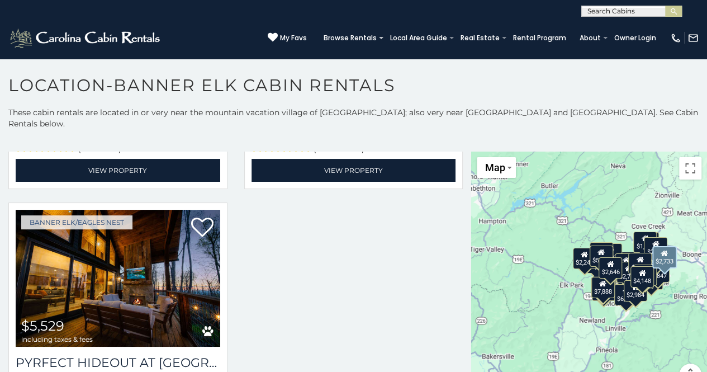
scroll to position [4017, 0]
